Goal: Task Accomplishment & Management: Complete application form

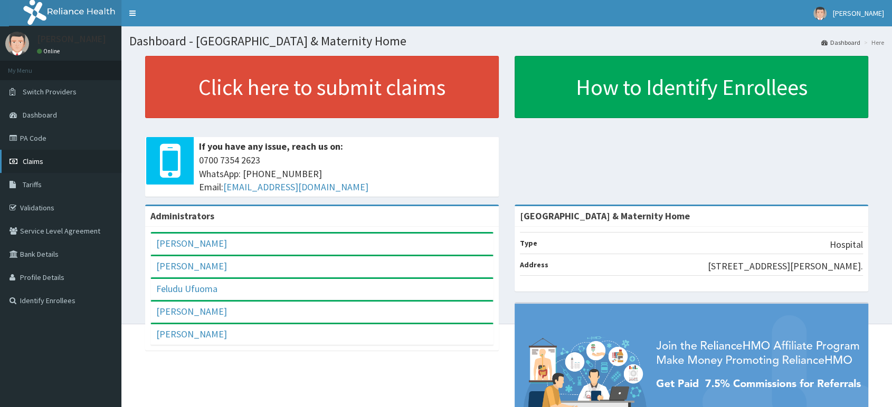
click at [43, 158] on link "Claims" at bounding box center [60, 161] width 121 height 23
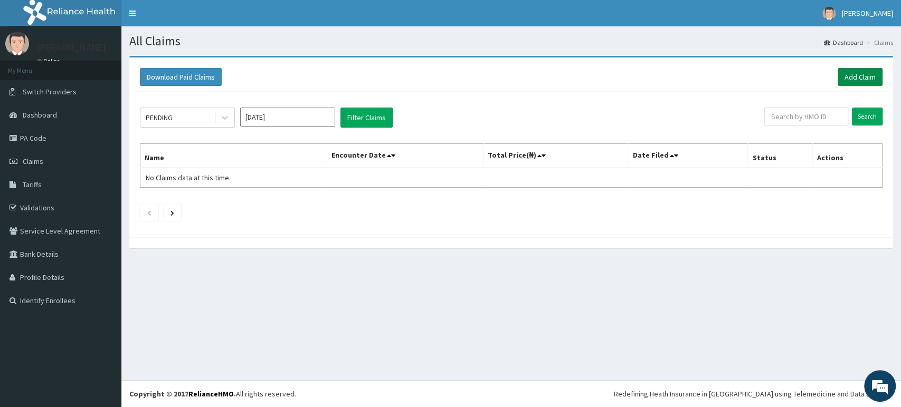
click at [845, 78] on link "Add Claim" at bounding box center [860, 77] width 45 height 18
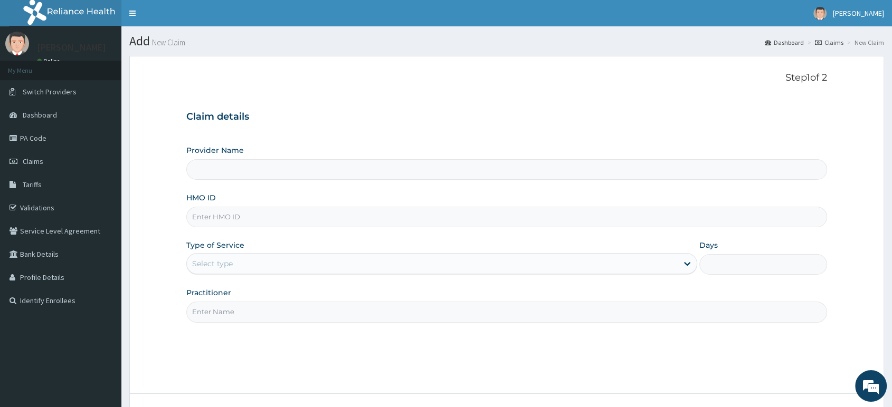
click at [400, 219] on input "HMO ID" at bounding box center [506, 217] width 641 height 21
type input "Delta Crown Hospital & Maternity Home"
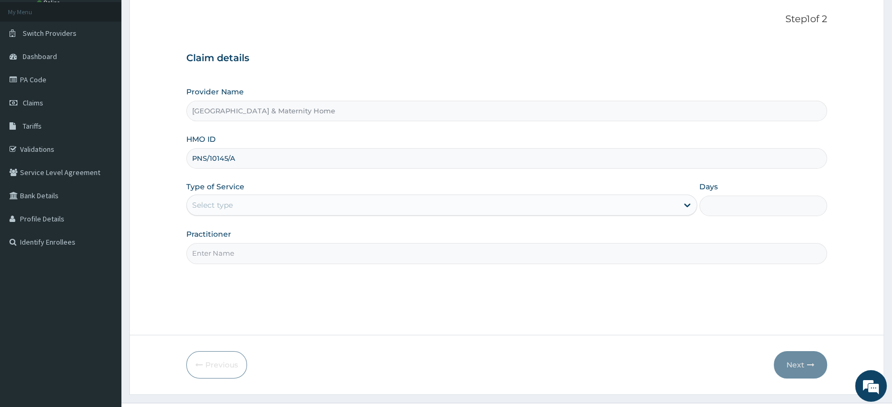
type input "PNS/10145/A"
click at [393, 213] on div "Select type" at bounding box center [432, 205] width 491 height 17
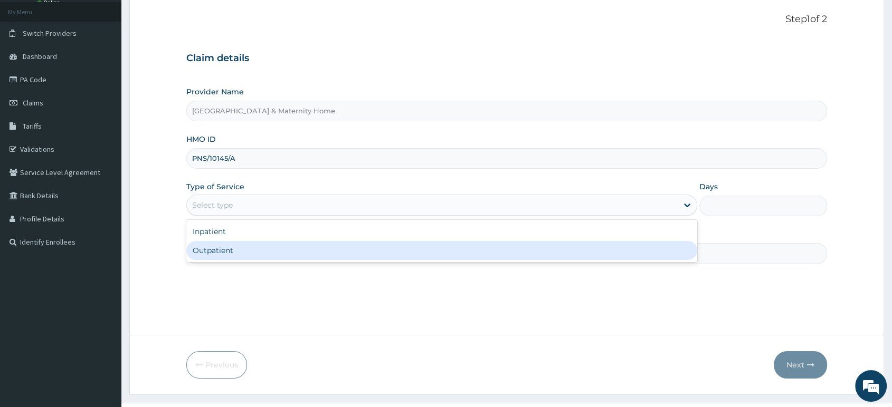
click at [364, 249] on div "Outpatient" at bounding box center [441, 250] width 511 height 19
type input "1"
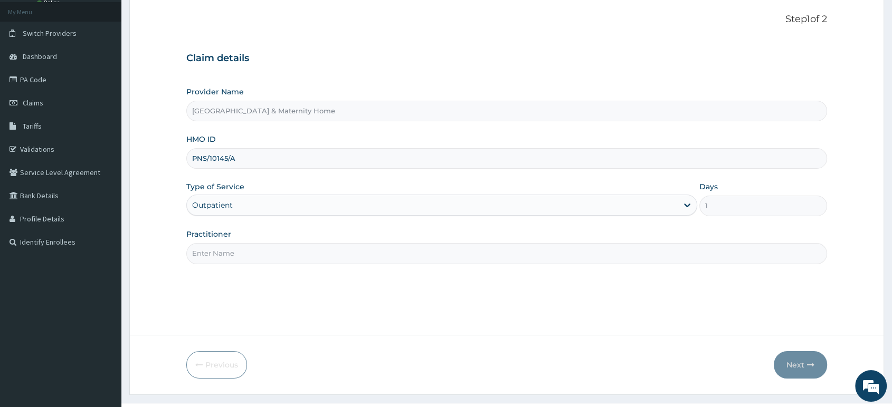
click at [364, 249] on input "Practitioner" at bounding box center [506, 253] width 641 height 21
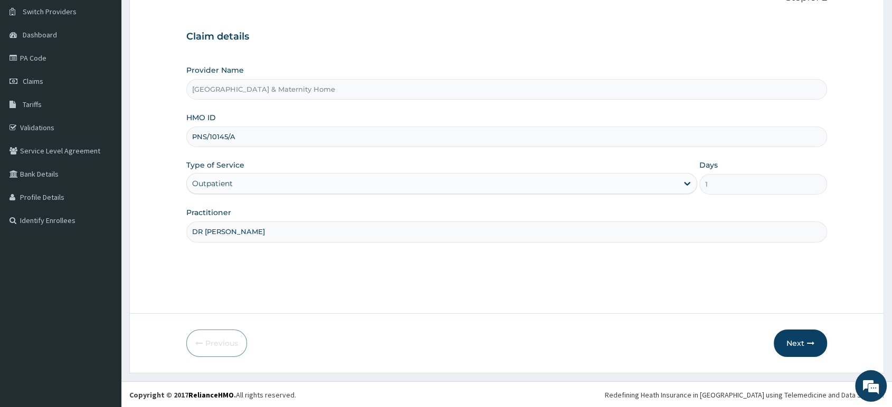
scroll to position [81, 0]
type input "DR MAMA"
click at [786, 339] on button "Next" at bounding box center [800, 342] width 53 height 27
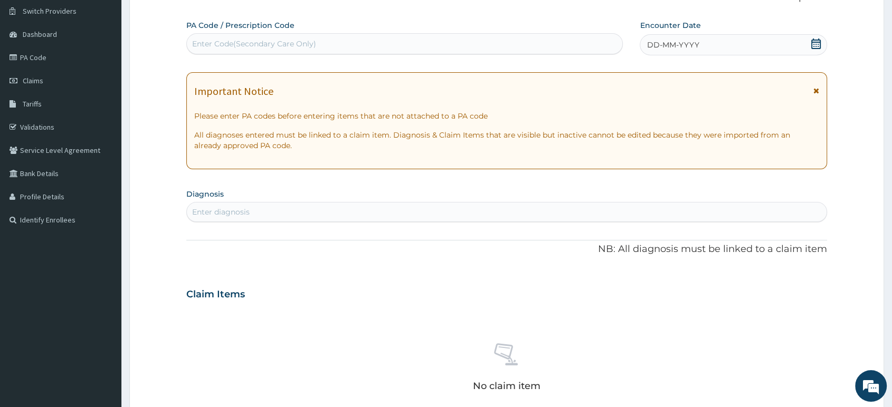
click at [818, 91] on icon at bounding box center [816, 90] width 6 height 7
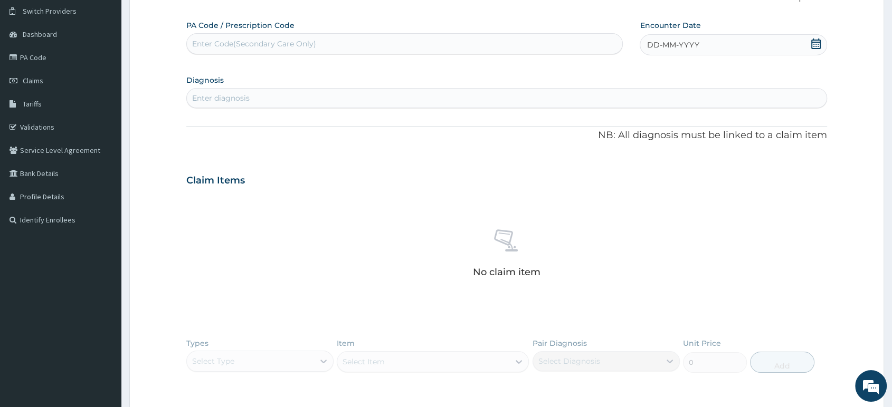
click at [817, 47] on icon at bounding box center [816, 44] width 10 height 11
click at [667, 143] on div "12" at bounding box center [665, 146] width 16 height 16
click at [570, 99] on div "Enter diagnosis" at bounding box center [507, 98] width 640 height 17
type input "MALARIA"
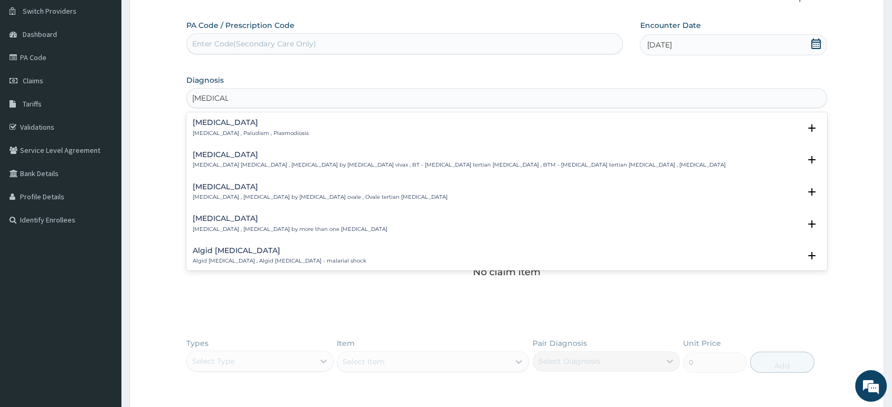
click at [280, 130] on div "Malaria Malaria , Paludism , Plasmodiosis" at bounding box center [507, 128] width 628 height 18
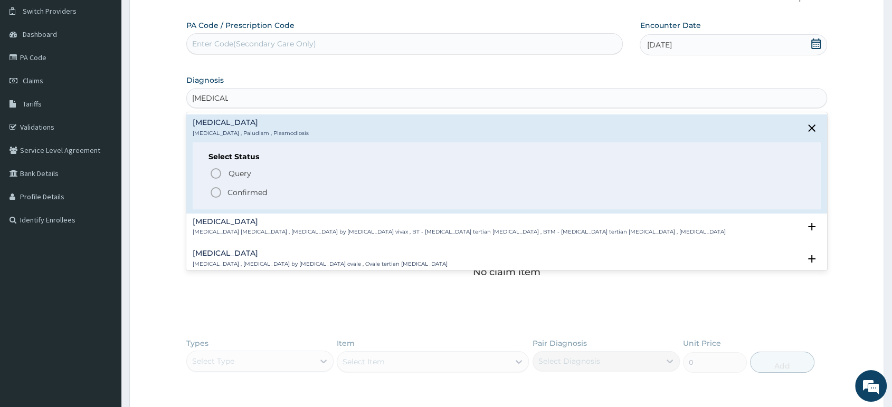
click at [253, 196] on p "Confirmed" at bounding box center [247, 192] width 40 height 11
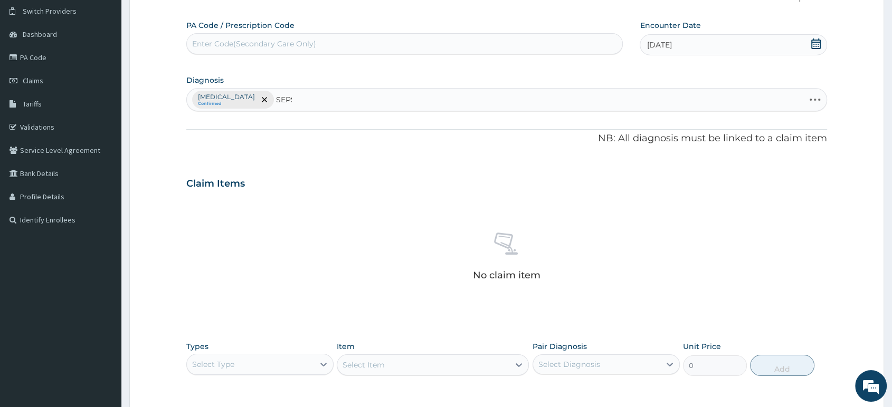
type input "SEPSIS"
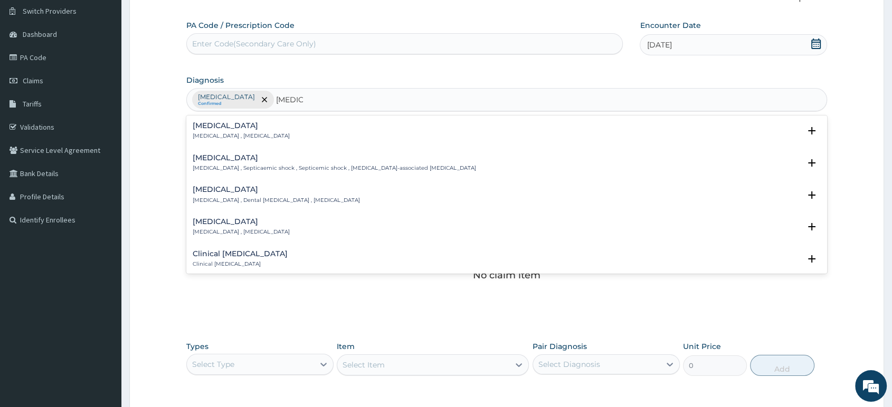
click at [254, 138] on p "Systemic infection , Sepsis" at bounding box center [241, 135] width 97 height 7
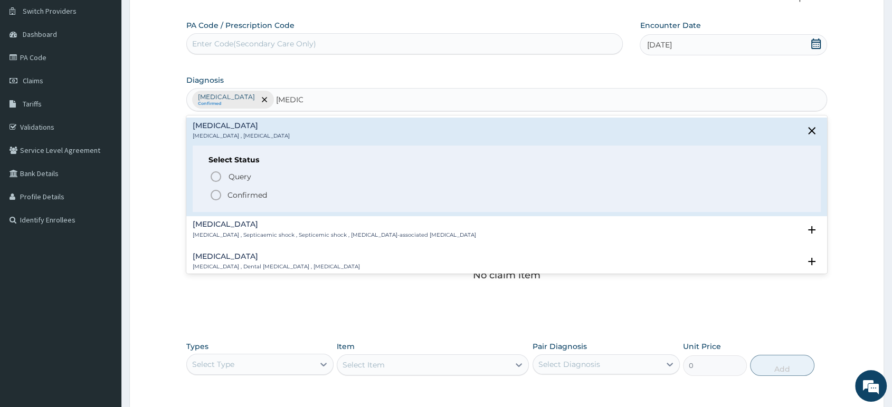
click at [248, 191] on p "Confirmed" at bounding box center [247, 195] width 40 height 11
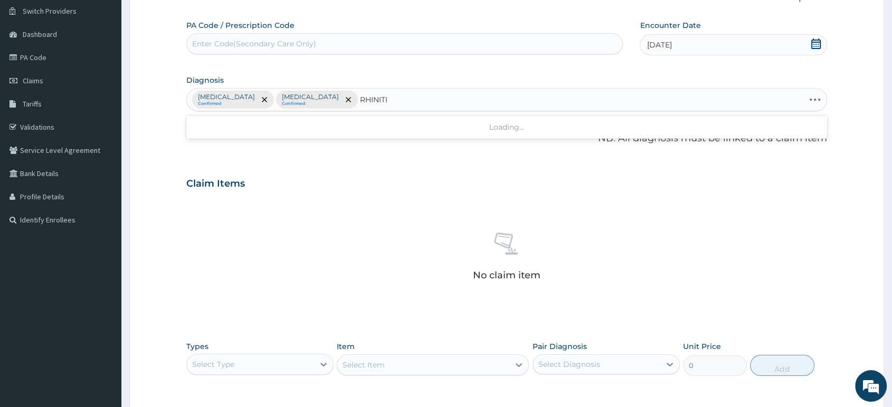
type input "RHINITIS"
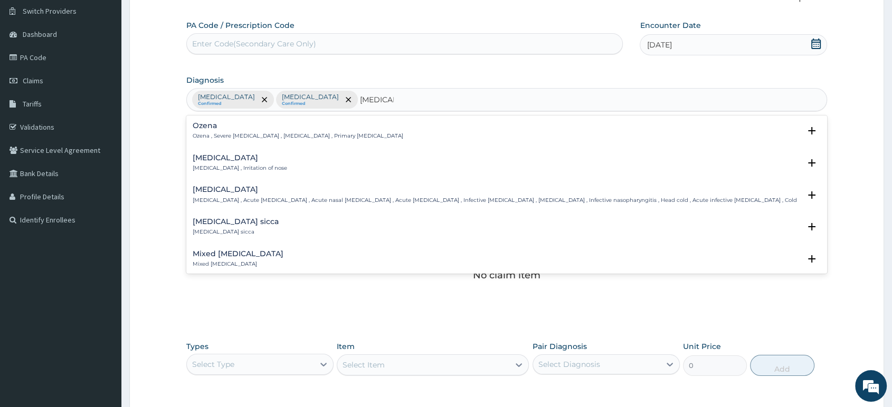
click at [215, 162] on h4 "Rhinitis" at bounding box center [240, 158] width 94 height 8
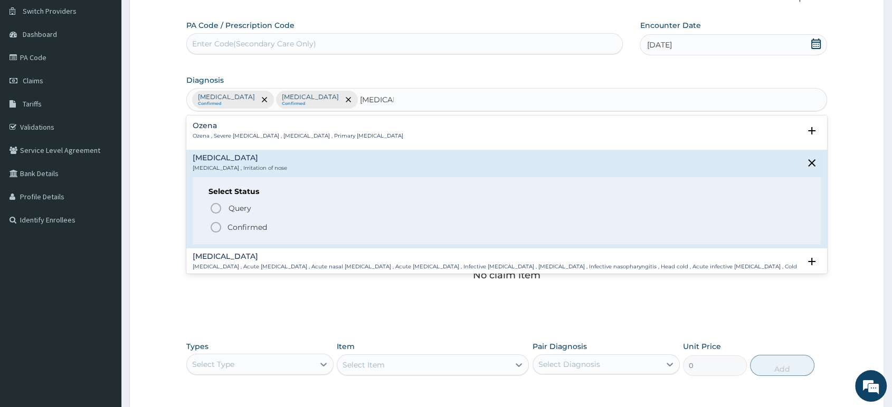
click at [217, 226] on icon "status option filled" at bounding box center [216, 227] width 13 height 13
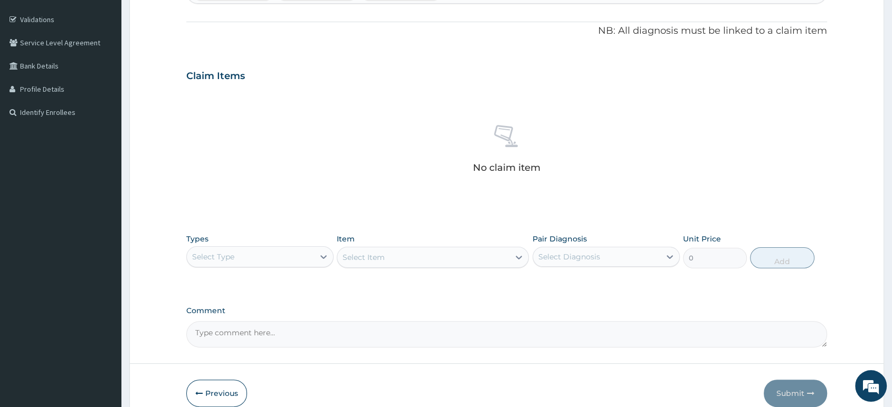
scroll to position [239, 0]
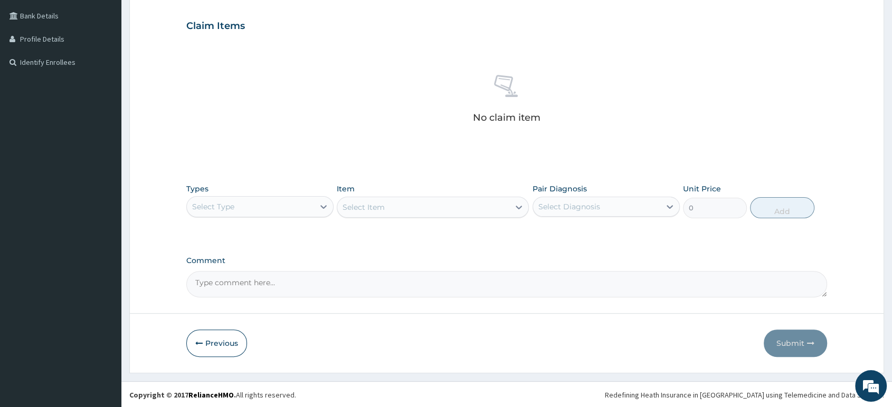
click at [302, 211] on div "Select Type" at bounding box center [250, 206] width 127 height 17
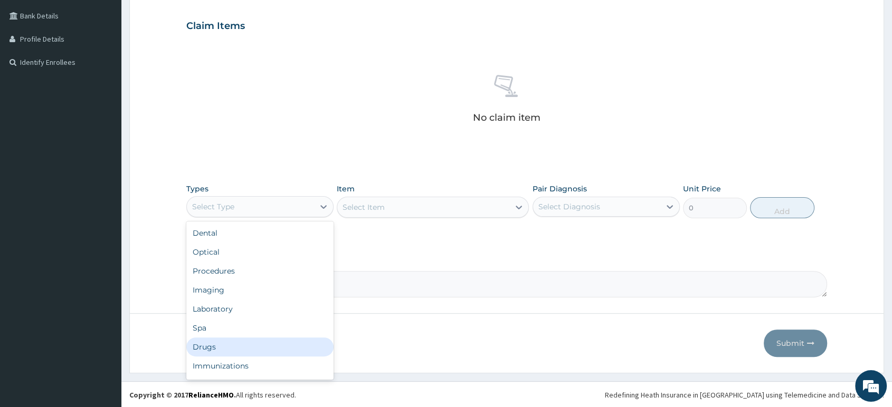
click at [267, 346] on div "Drugs" at bounding box center [259, 347] width 147 height 19
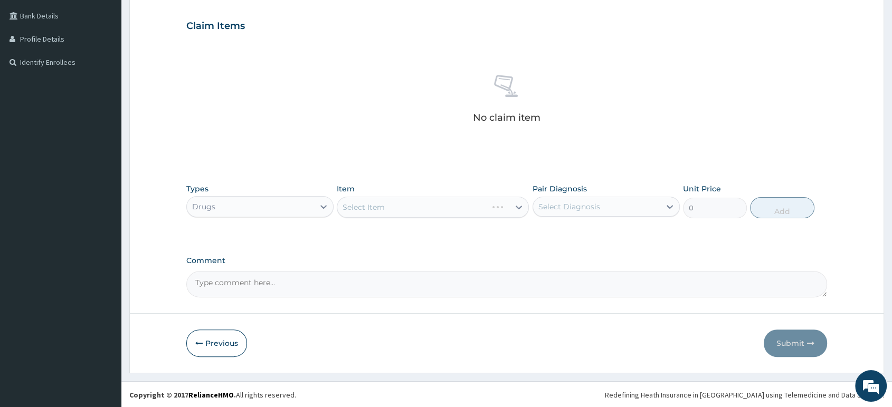
click at [383, 214] on div "Select Item" at bounding box center [433, 207] width 192 height 21
click at [410, 213] on div "Select Item" at bounding box center [423, 207] width 172 height 17
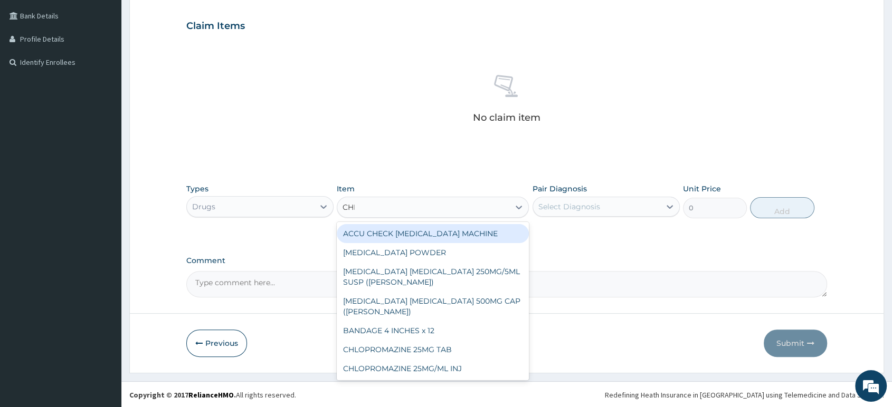
type input "CHLO"
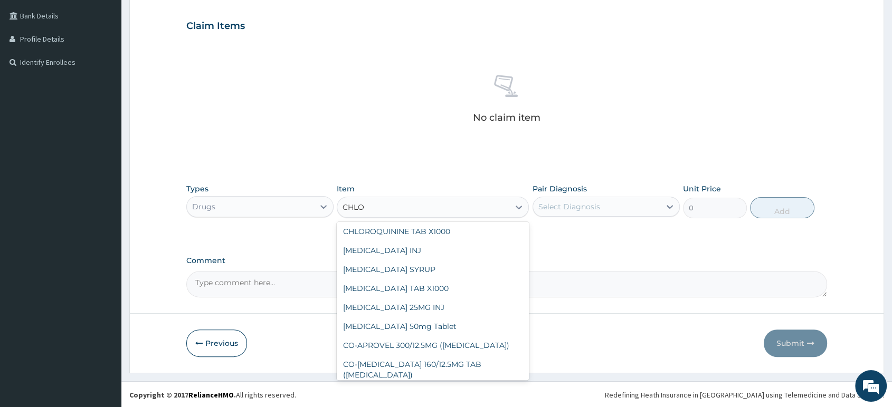
scroll to position [117, 0]
click at [450, 286] on div "CHLORPHENIRAMINE TAB X1000" at bounding box center [433, 287] width 192 height 19
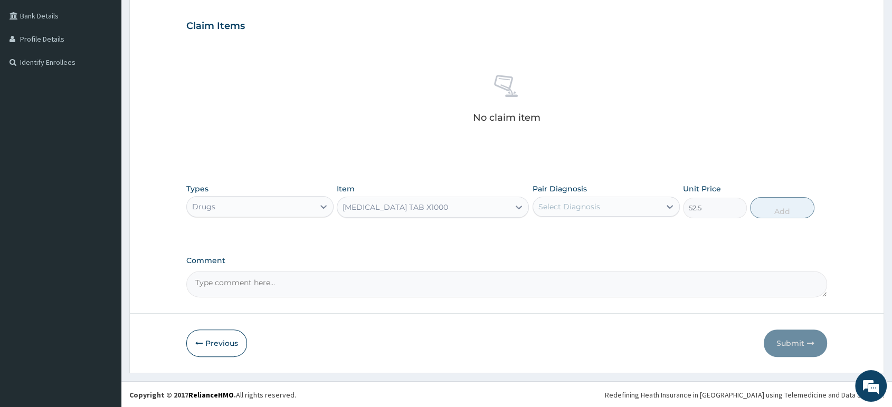
type input "52.5"
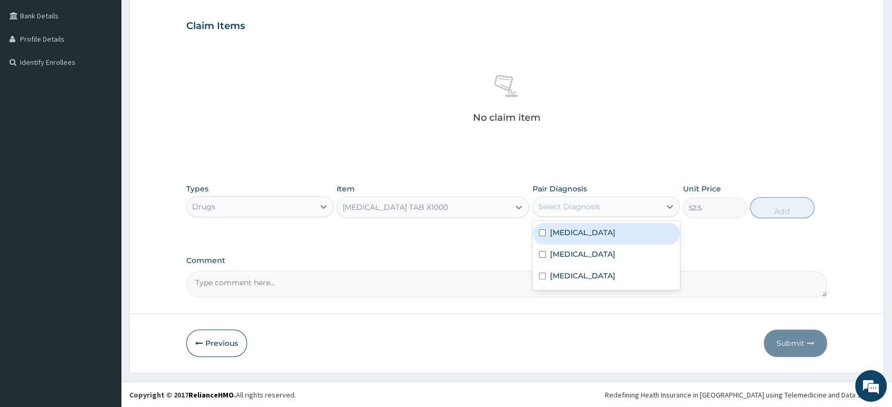
click at [583, 206] on div "Select Diagnosis" at bounding box center [569, 207] width 62 height 11
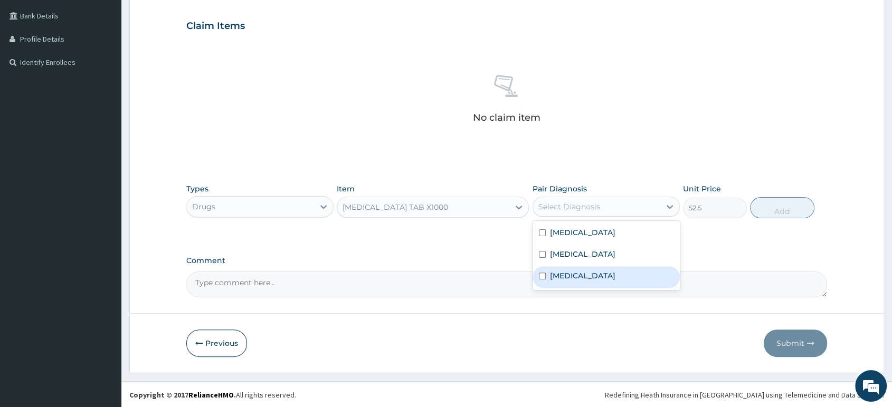
click at [583, 273] on div "Rhinitis" at bounding box center [606, 278] width 147 height 22
checkbox input "true"
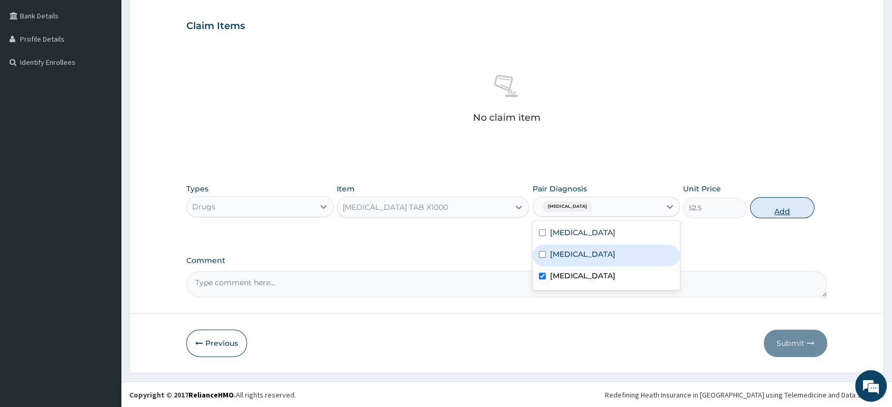
click at [782, 212] on button "Add" at bounding box center [782, 207] width 64 height 21
type input "0"
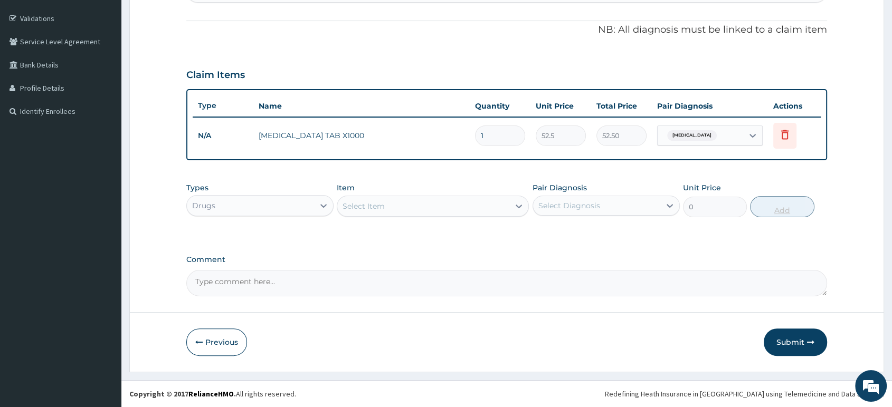
scroll to position [188, 0]
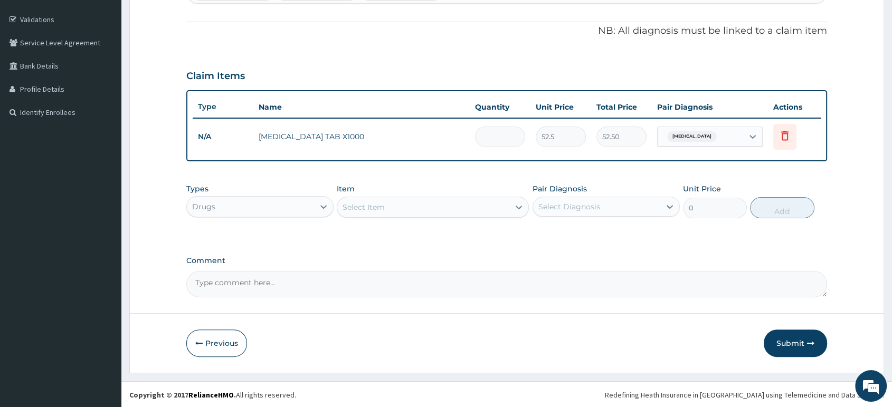
type input "0.00"
type input "5"
type input "262.50"
type input "5"
click at [479, 206] on div "Select Item" at bounding box center [423, 207] width 172 height 17
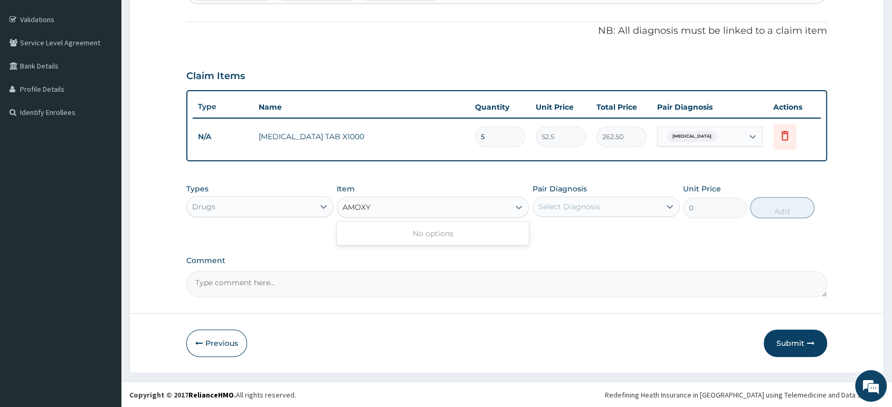
type input "AMOX"
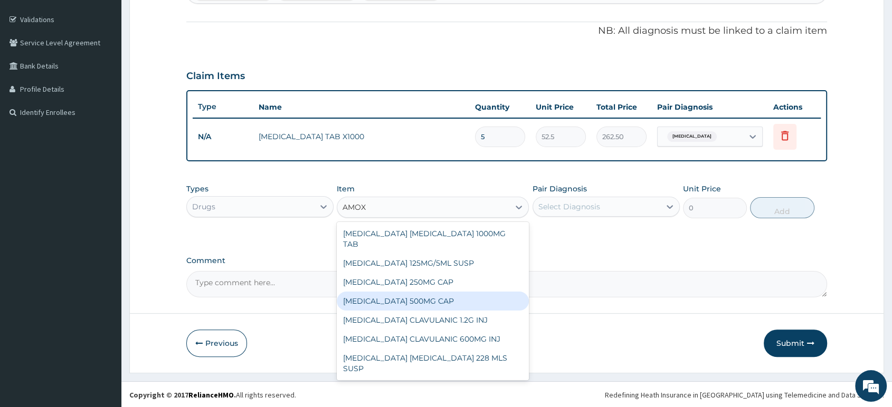
click at [450, 293] on div "AMOXICILLIN 500MG CAP" at bounding box center [433, 301] width 192 height 19
type input "35"
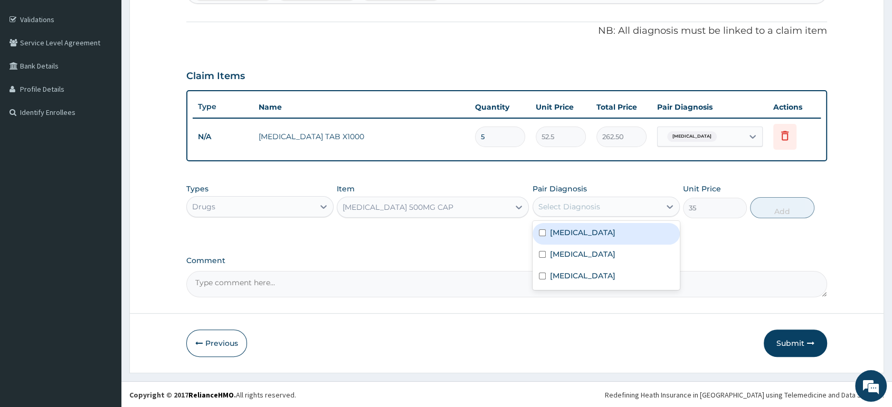
click at [572, 205] on div "Select Diagnosis" at bounding box center [569, 207] width 62 height 11
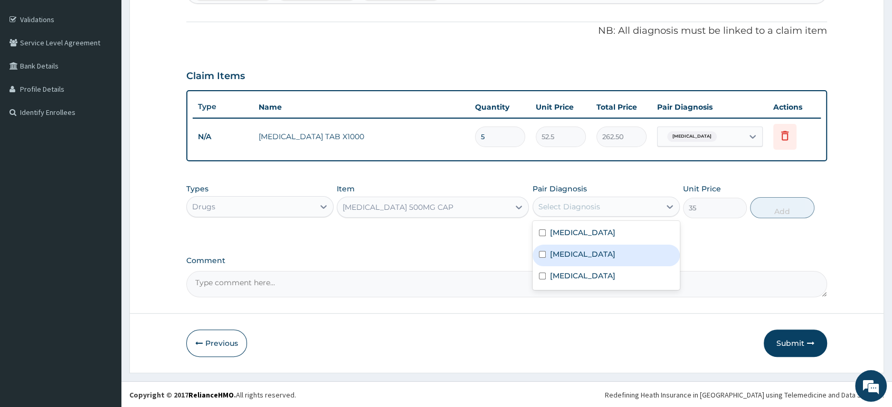
click at [570, 252] on label "Sepsis" at bounding box center [582, 254] width 65 height 11
checkbox input "true"
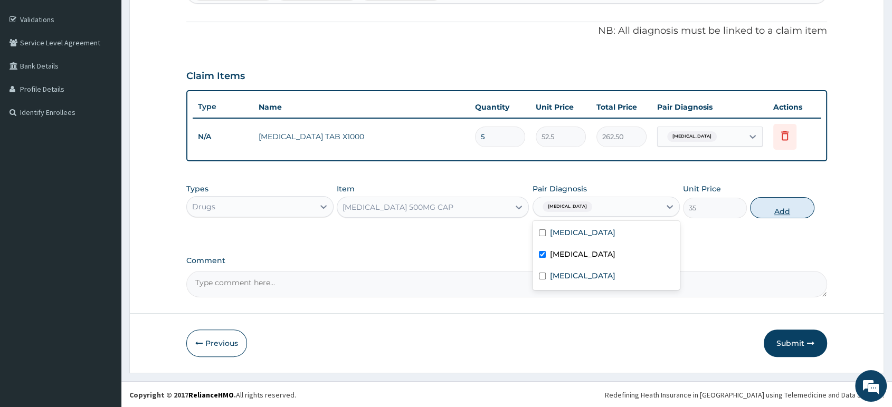
click at [774, 208] on button "Add" at bounding box center [782, 207] width 64 height 21
type input "0"
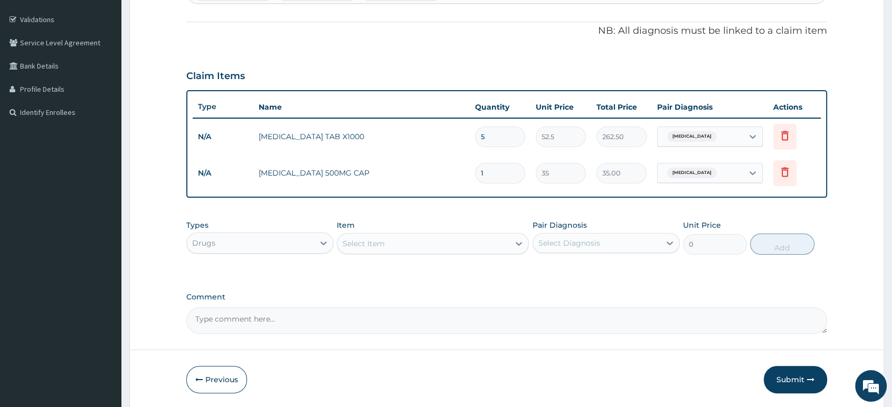
type input "15"
type input "525.00"
type input "15"
click at [501, 239] on div "Select Item" at bounding box center [423, 243] width 172 height 17
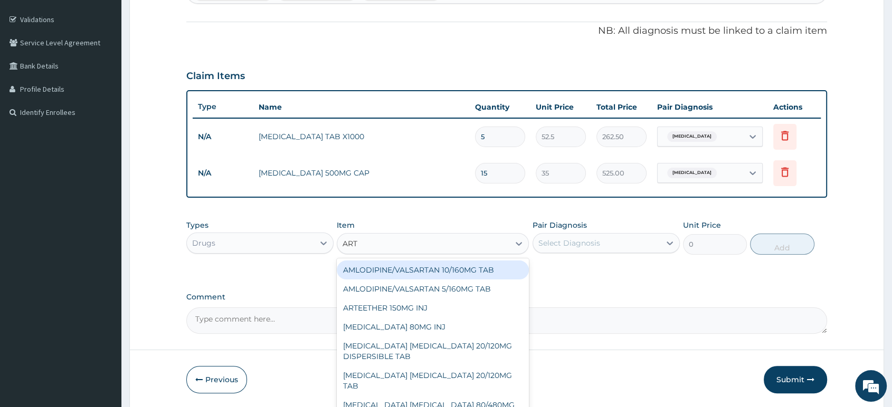
type input "ARTE"
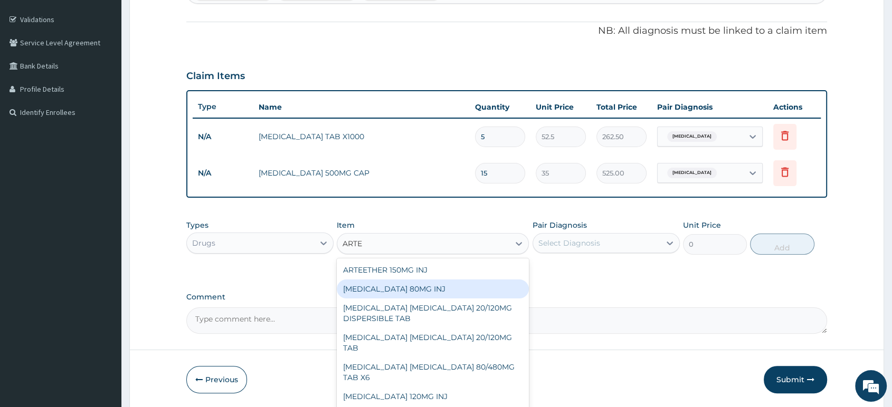
click at [435, 291] on div "ARTEMETHER 80MG INJ" at bounding box center [433, 289] width 192 height 19
type input "1400"
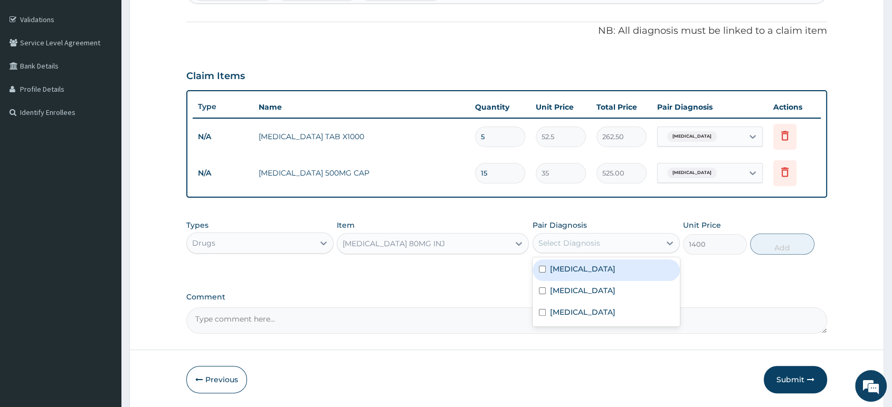
click at [565, 235] on div "Select Diagnosis" at bounding box center [596, 243] width 127 height 17
click at [570, 270] on label "Malaria" at bounding box center [582, 269] width 65 height 11
checkbox input "true"
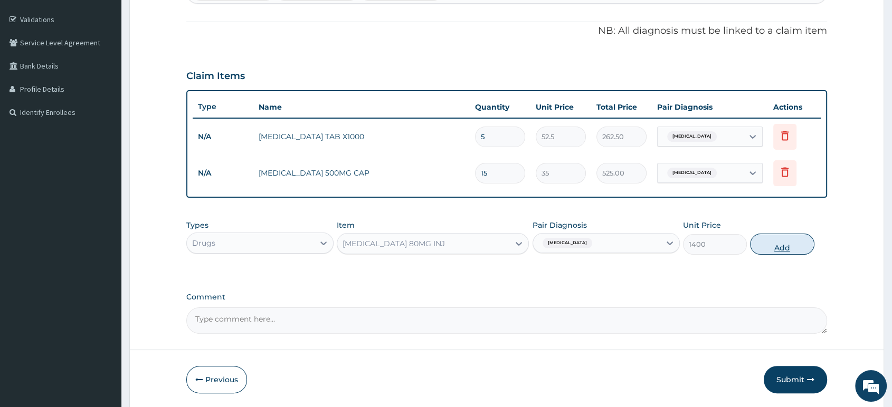
click at [767, 247] on button "Add" at bounding box center [782, 244] width 64 height 21
type input "0"
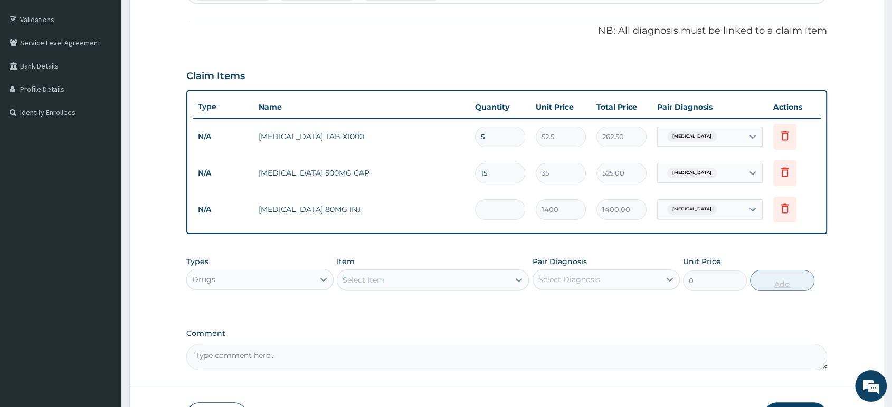
type input "0.00"
type input "6"
type input "8400.00"
type input "6"
click at [467, 282] on div "Select Item" at bounding box center [423, 280] width 172 height 17
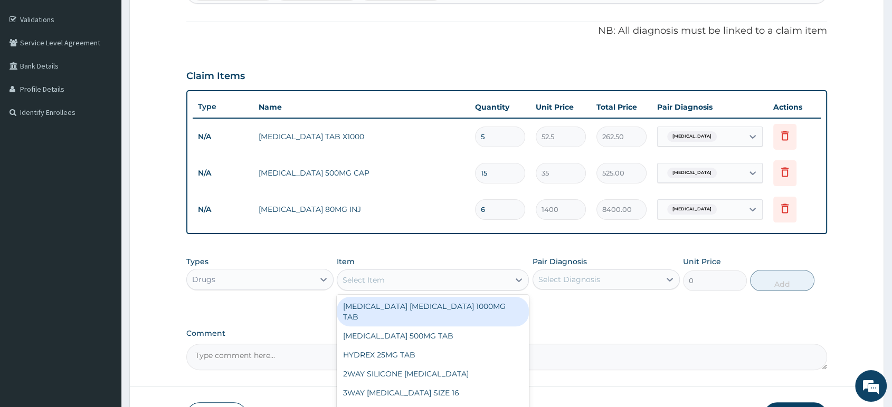
click at [573, 330] on label "Comment" at bounding box center [506, 333] width 641 height 9
click at [573, 344] on textarea "Comment" at bounding box center [506, 357] width 641 height 26
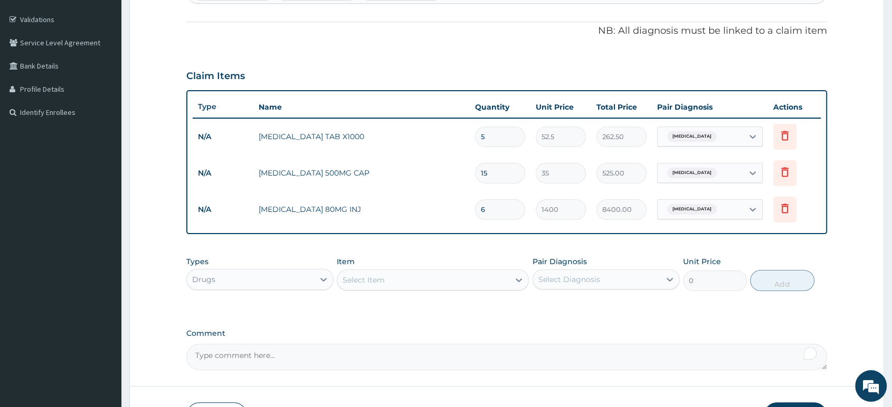
click at [312, 277] on div "Drugs" at bounding box center [250, 279] width 127 height 17
click at [288, 340] on div "Procedures" at bounding box center [259, 344] width 147 height 19
click at [388, 280] on div "Select Item" at bounding box center [433, 280] width 192 height 21
click at [422, 288] on div "Select Item" at bounding box center [433, 280] width 192 height 21
click at [422, 288] on div "Select Item" at bounding box center [423, 280] width 172 height 17
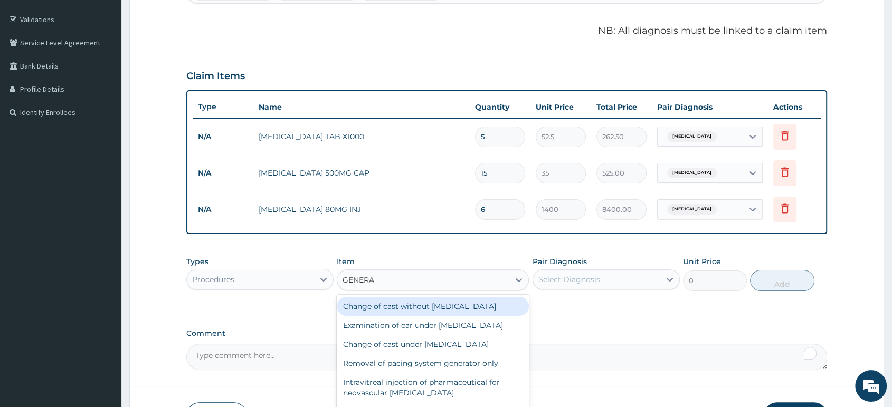
type input "GENERAL"
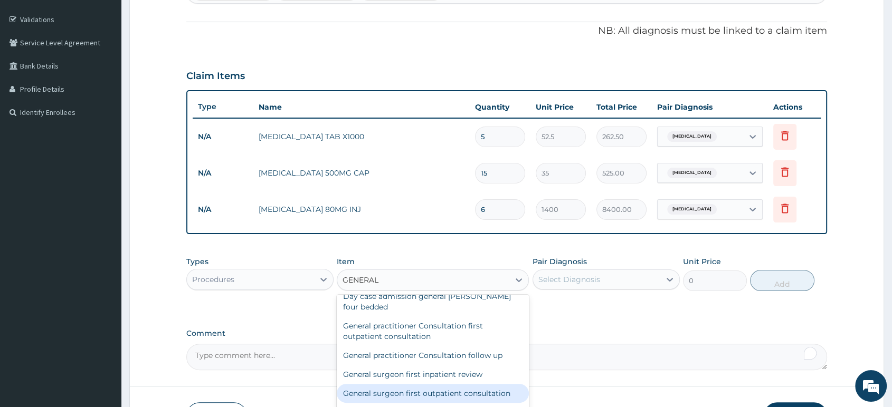
click at [484, 392] on div "General surgeon first outpatient consultation" at bounding box center [433, 393] width 192 height 19
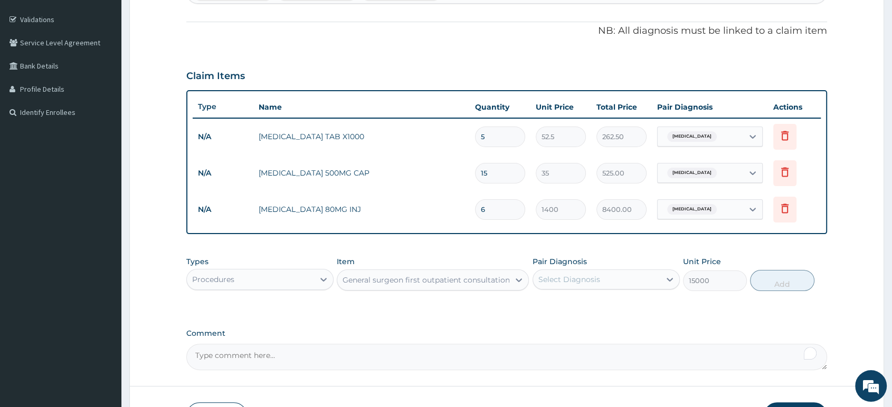
click at [498, 282] on div "General surgeon first outpatient consultation" at bounding box center [426, 280] width 167 height 11
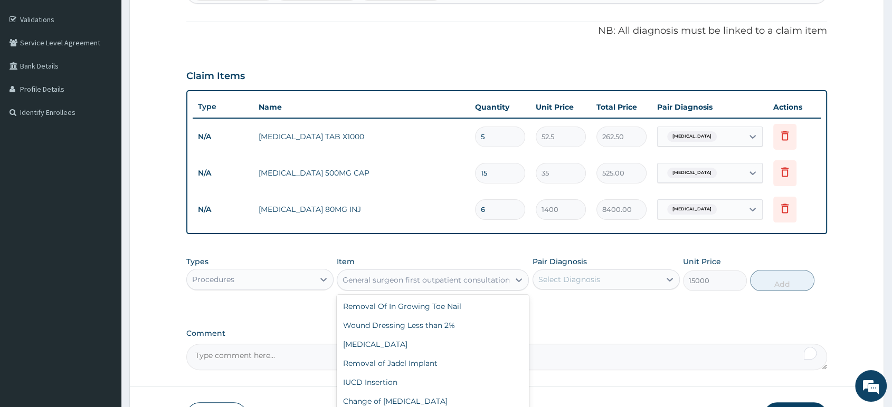
scroll to position [39100, 0]
type input "10500"
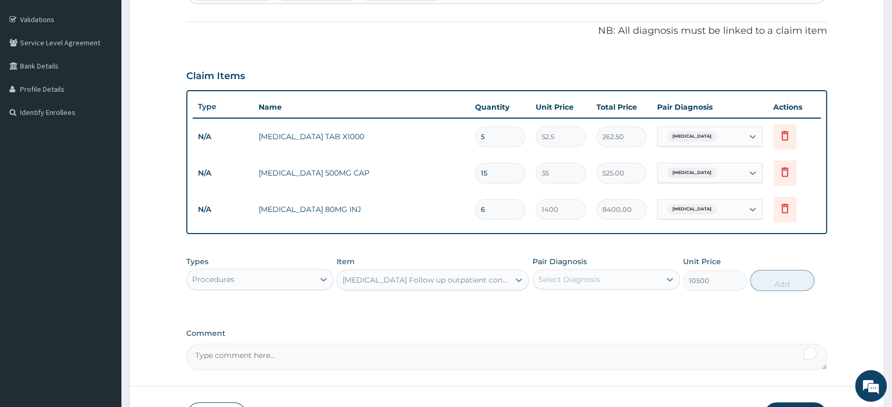
click at [494, 285] on div "Gastroenterologist Follow up outpatient consultation" at bounding box center [427, 280] width 168 height 11
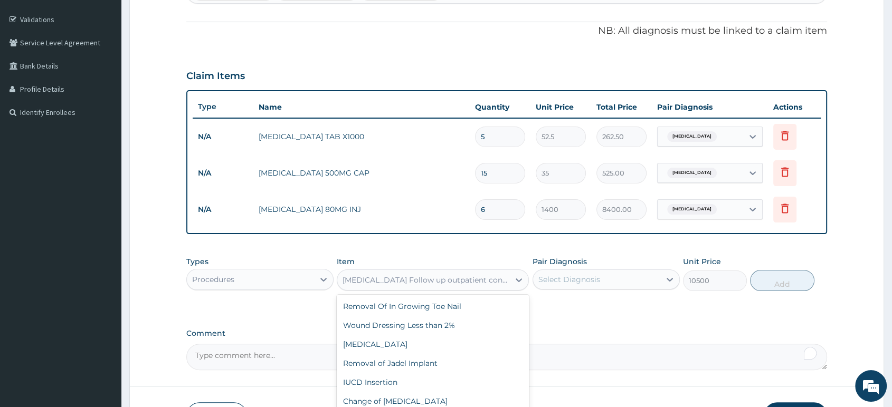
scroll to position [38988, 0]
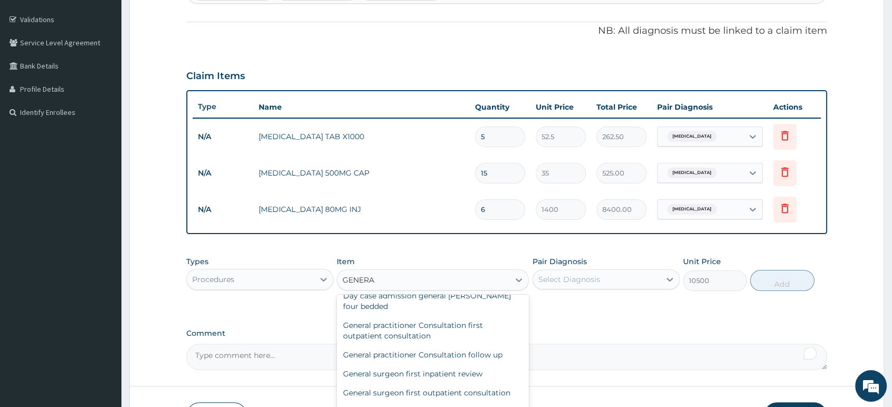
type input "GENERAL"
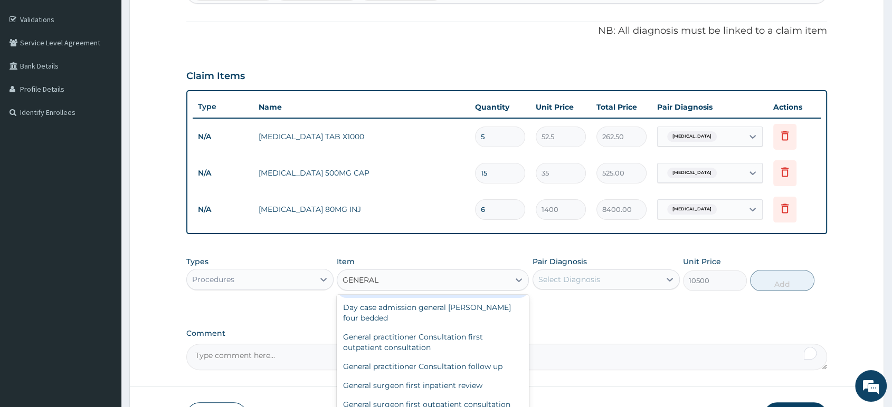
scroll to position [86, 0]
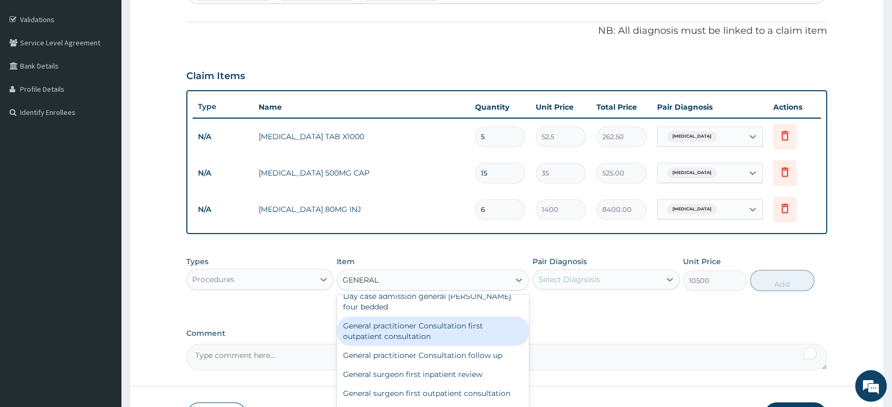
click at [467, 334] on div "General practitioner Consultation first outpatient consultation" at bounding box center [433, 332] width 192 height 30
type input "2500"
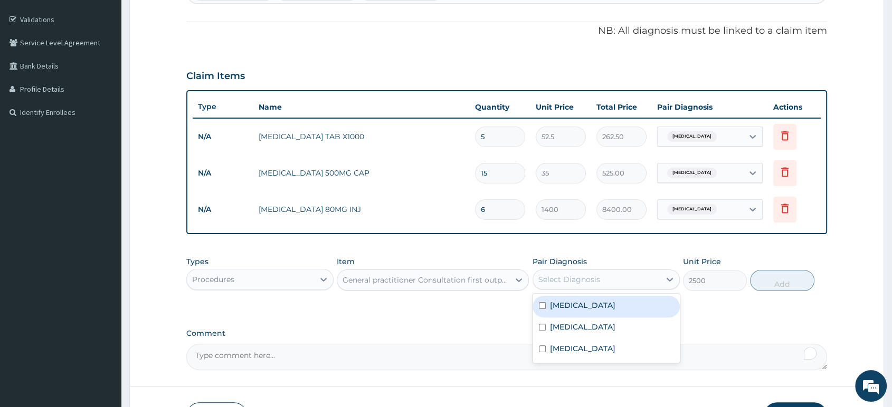
click at [582, 276] on div "Select Diagnosis" at bounding box center [569, 279] width 62 height 11
click at [574, 303] on label "Malaria" at bounding box center [582, 305] width 65 height 11
checkbox input "true"
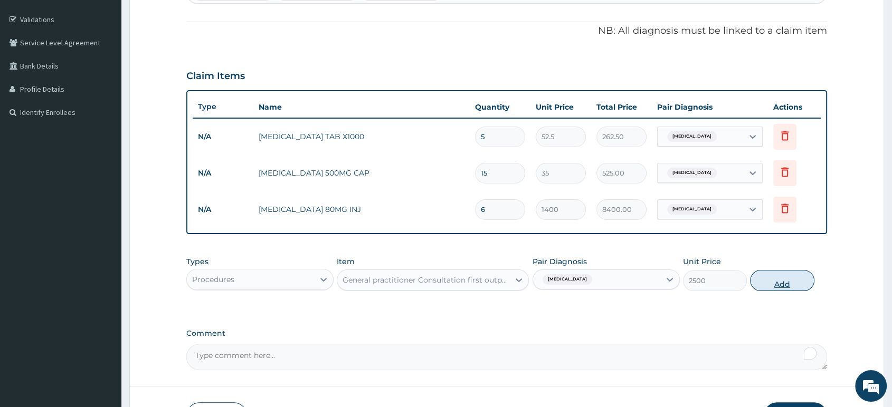
click at [775, 283] on button "Add" at bounding box center [782, 280] width 64 height 21
type input "0"
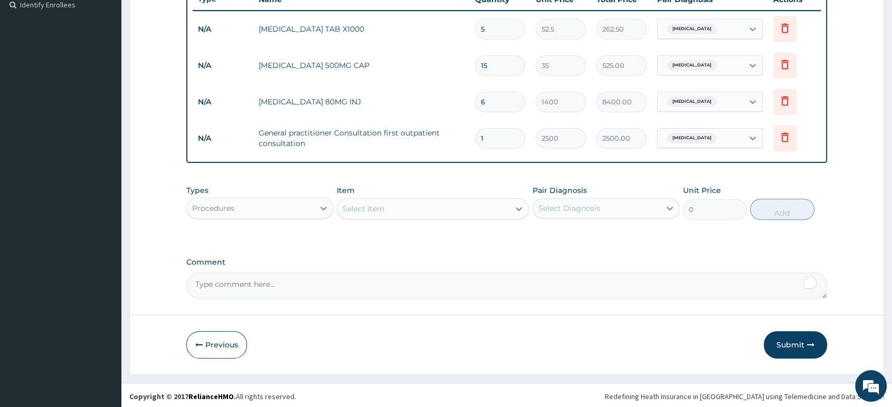
scroll to position [299, 0]
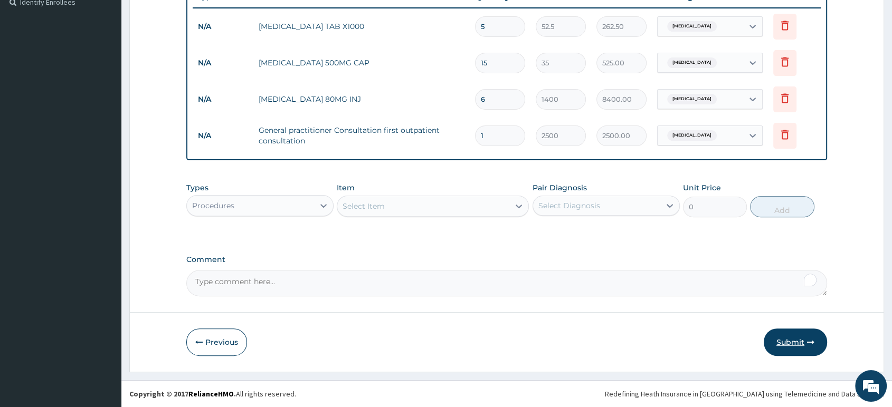
click at [788, 337] on button "Submit" at bounding box center [795, 342] width 63 height 27
